Goal: Information Seeking & Learning: Check status

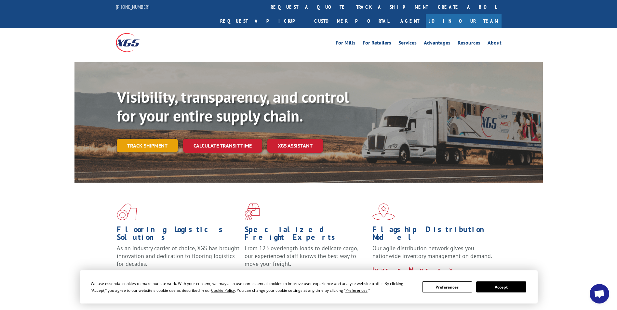
click at [132, 139] on link "Track shipment" at bounding box center [147, 146] width 61 height 14
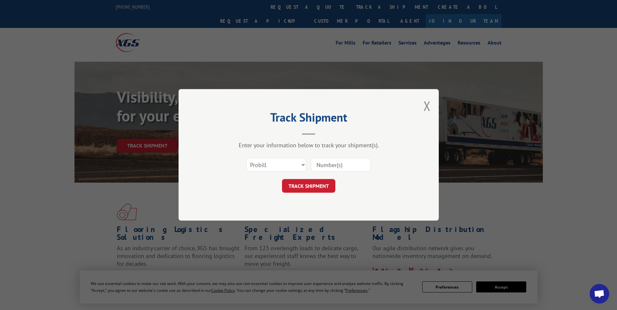
click at [311, 162] on input at bounding box center [341, 165] width 60 height 14
drag, startPoint x: 318, startPoint y: 163, endPoint x: 315, endPoint y: 166, distance: 4.1
click at [318, 163] on input at bounding box center [341, 165] width 60 height 14
click at [329, 170] on input at bounding box center [341, 165] width 60 height 14
paste input "17610989"
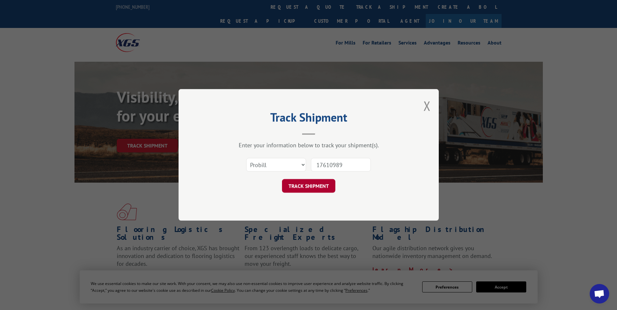
type input "17610989"
click at [315, 181] on button "TRACK SHIPMENT" at bounding box center [308, 186] width 53 height 14
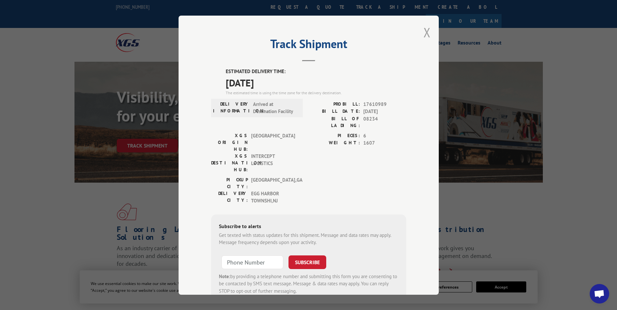
click at [423, 35] on button "Close modal" at bounding box center [426, 32] width 7 height 17
